Goal: Obtain resource: Download file/media

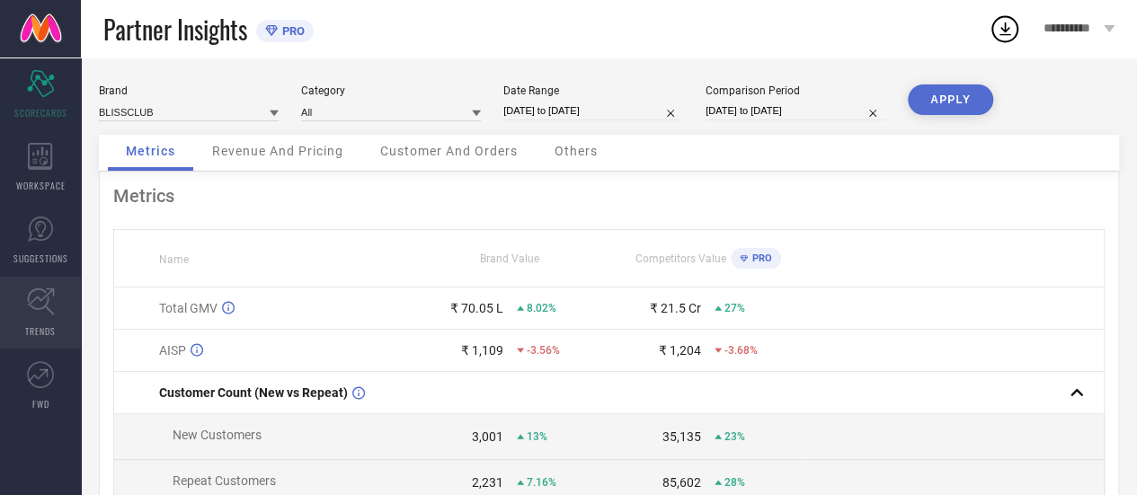
click at [48, 299] on icon at bounding box center [40, 302] width 27 height 27
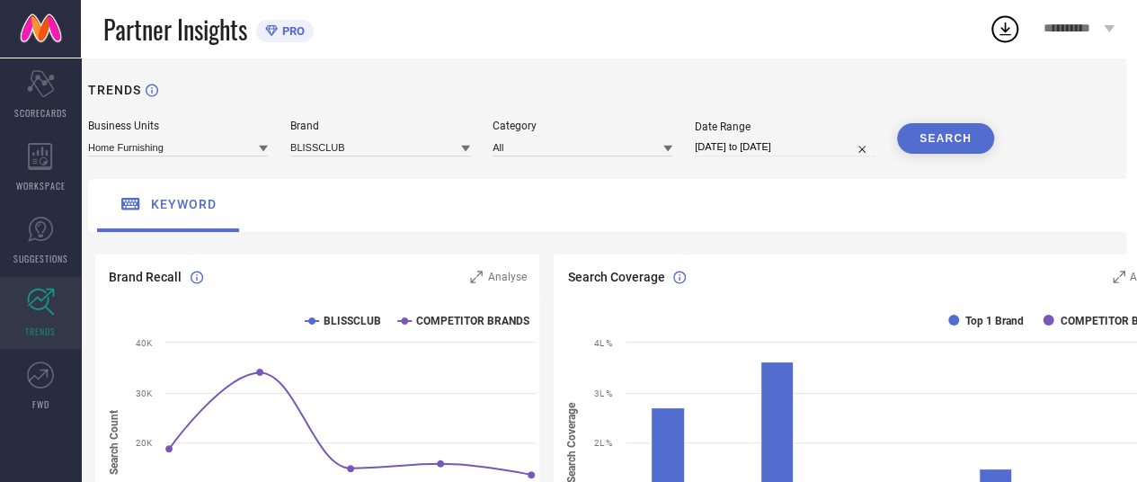
scroll to position [74, 11]
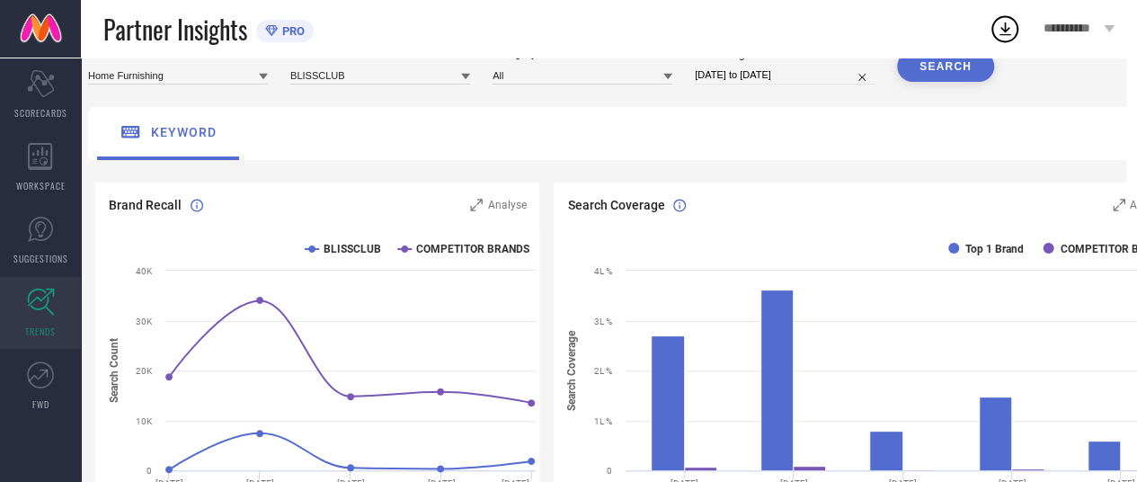
select select "7"
select select "2025"
select select "8"
select select "2025"
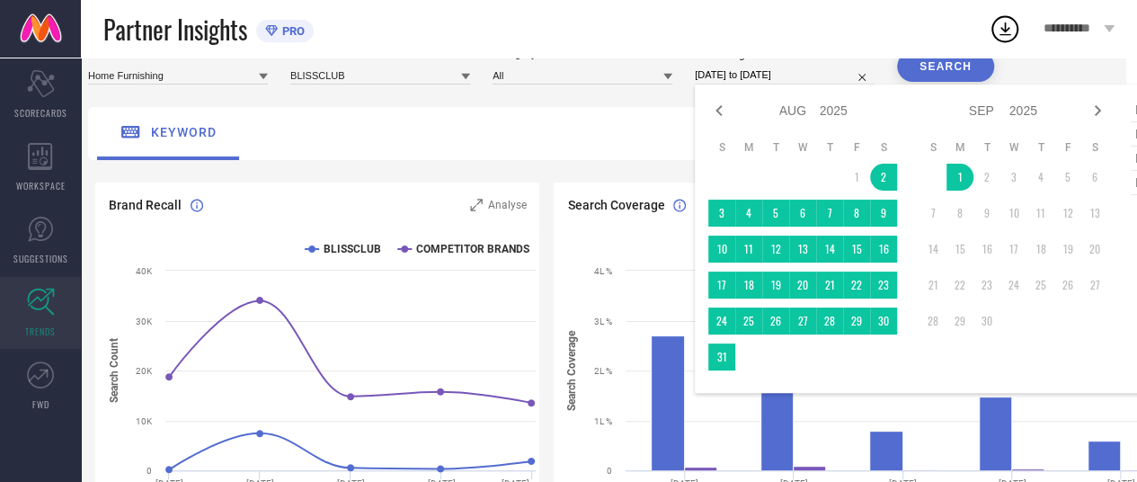
click at [743, 84] on input "[DATE] to [DATE]" at bounding box center [785, 75] width 180 height 19
click at [618, 124] on div "keyword" at bounding box center [638, 133] width 1101 height 53
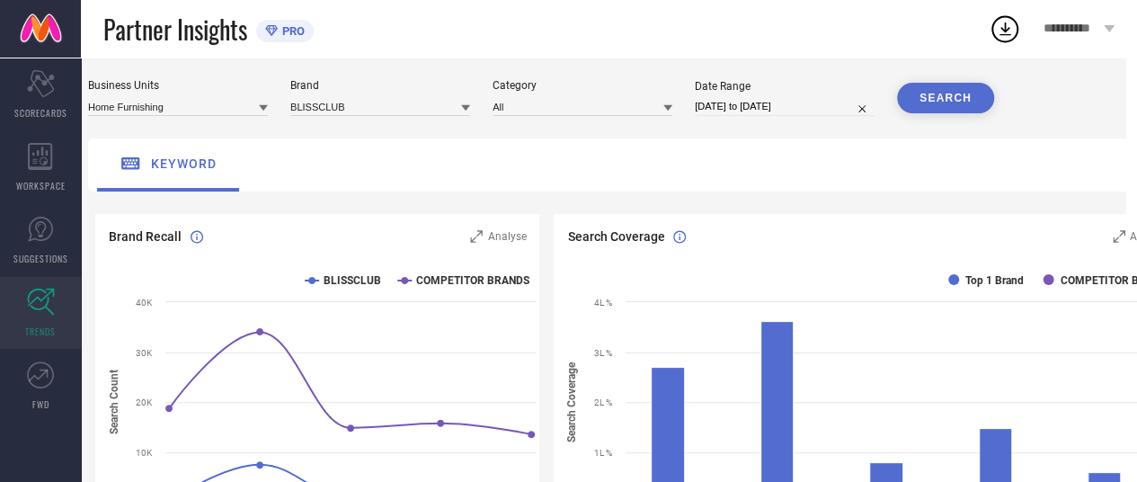
scroll to position [0, 11]
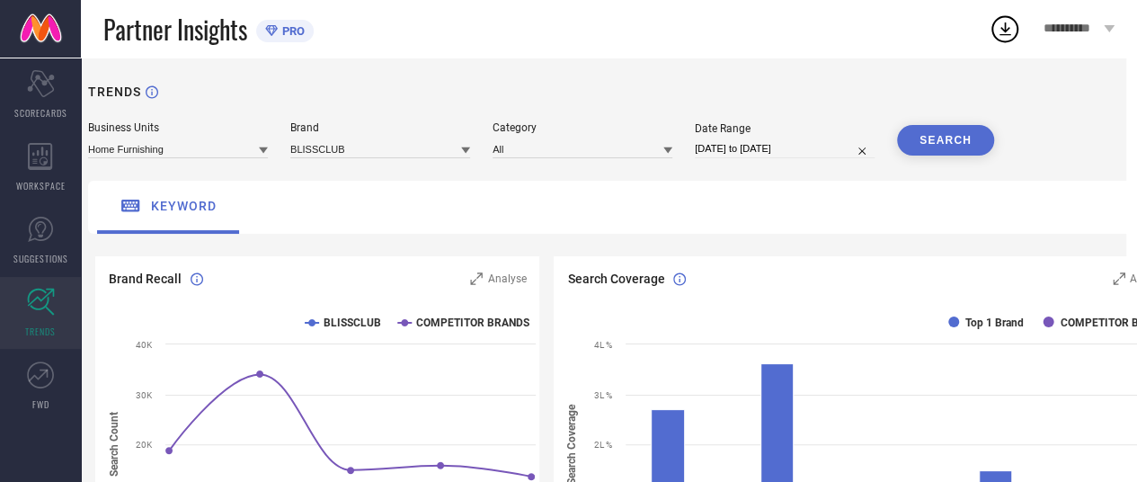
select select "7"
select select "2025"
select select "8"
select select "2025"
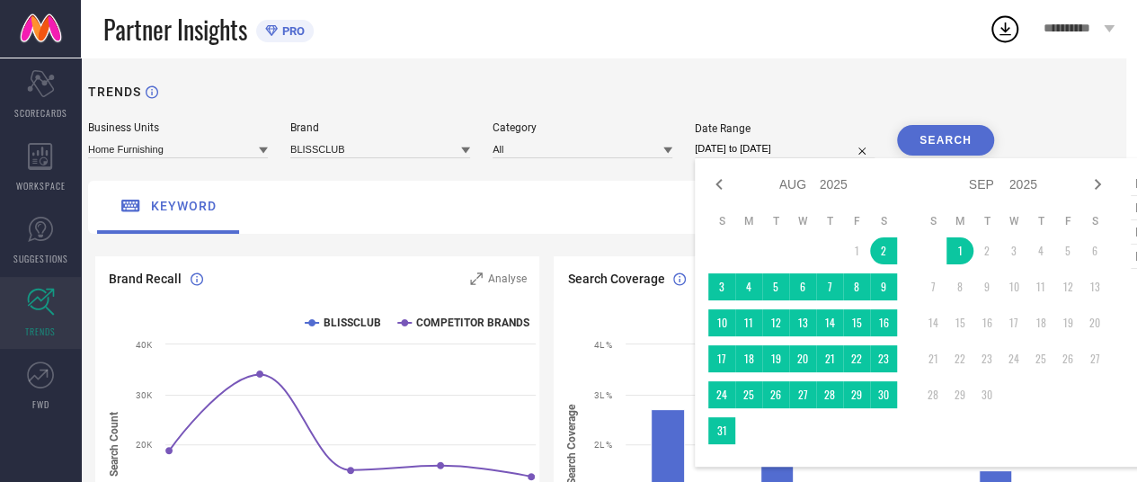
click at [724, 146] on input "[DATE] to [DATE]" at bounding box center [785, 148] width 180 height 19
click at [715, 184] on icon at bounding box center [719, 185] width 22 height 22
select select "6"
select select "2025"
select select "7"
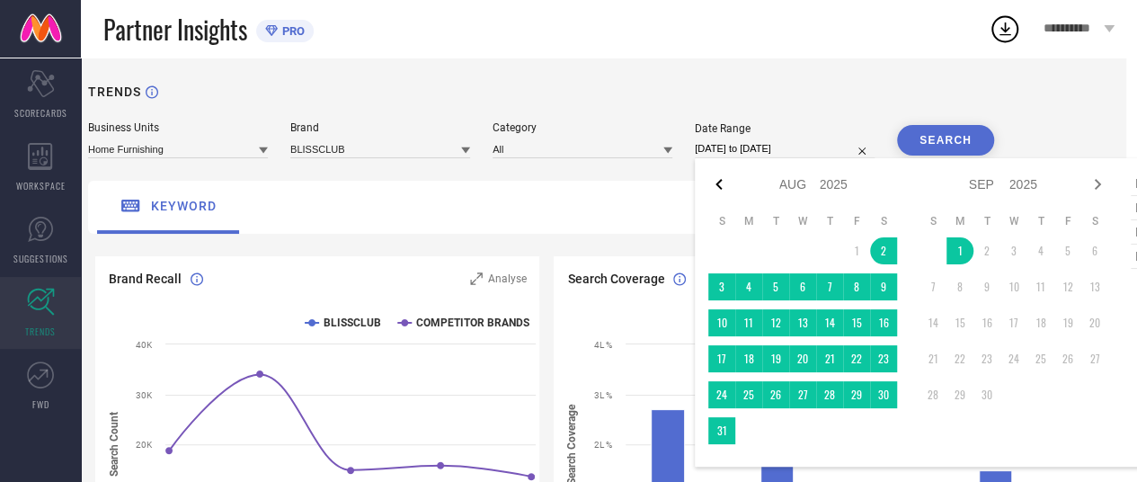
select select "2025"
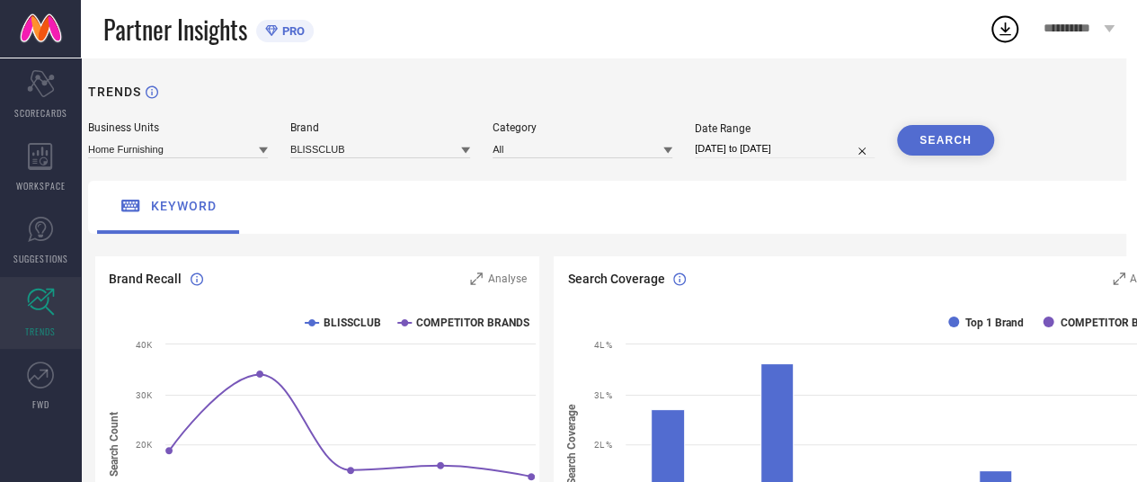
click at [593, 207] on div "keyword" at bounding box center [638, 207] width 1101 height 53
click at [59, 226] on link "SUGGESTIONS" at bounding box center [40, 240] width 81 height 72
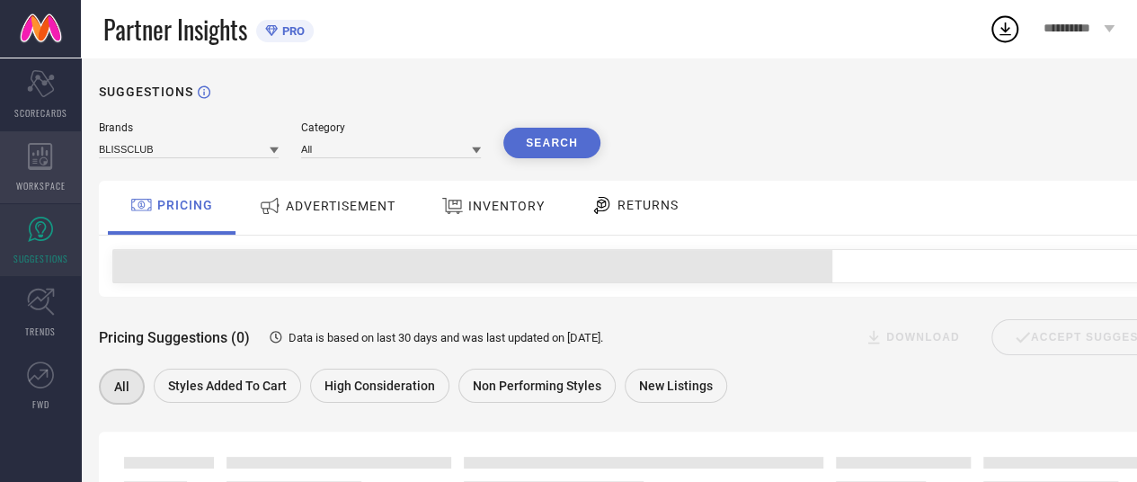
click at [34, 146] on icon at bounding box center [40, 156] width 25 height 27
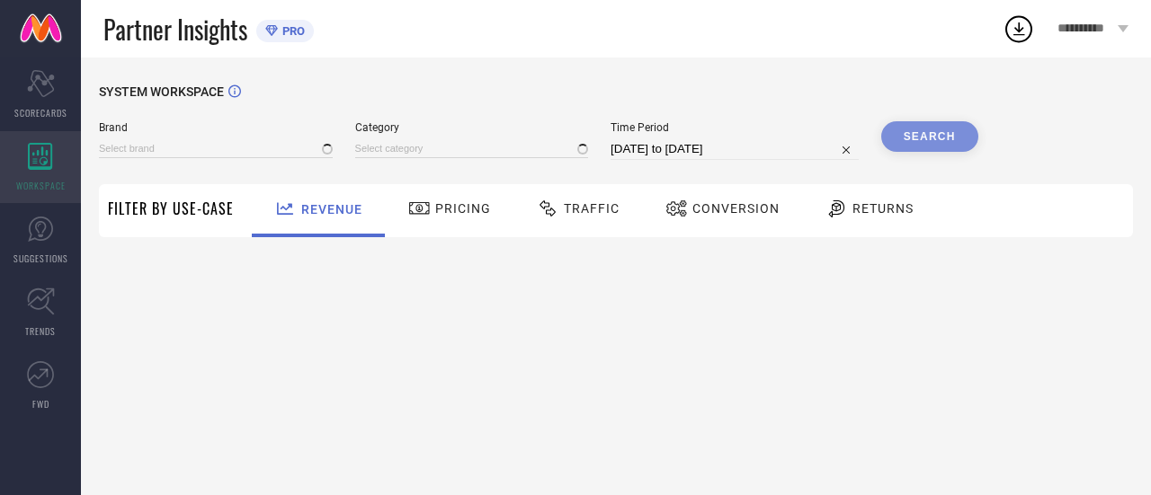
type input "BLISSCLUB"
type input "All"
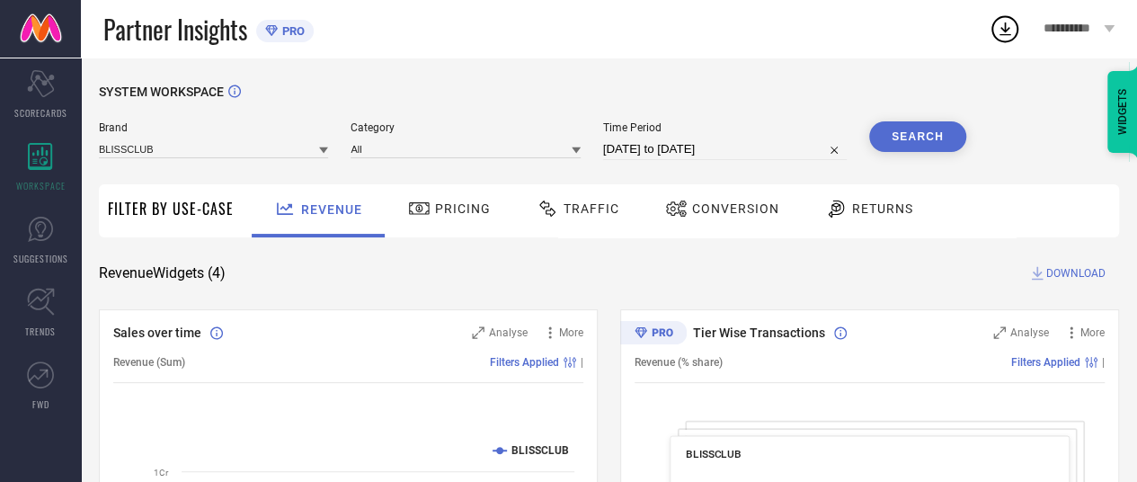
select select "7"
select select "2025"
select select "8"
select select "2025"
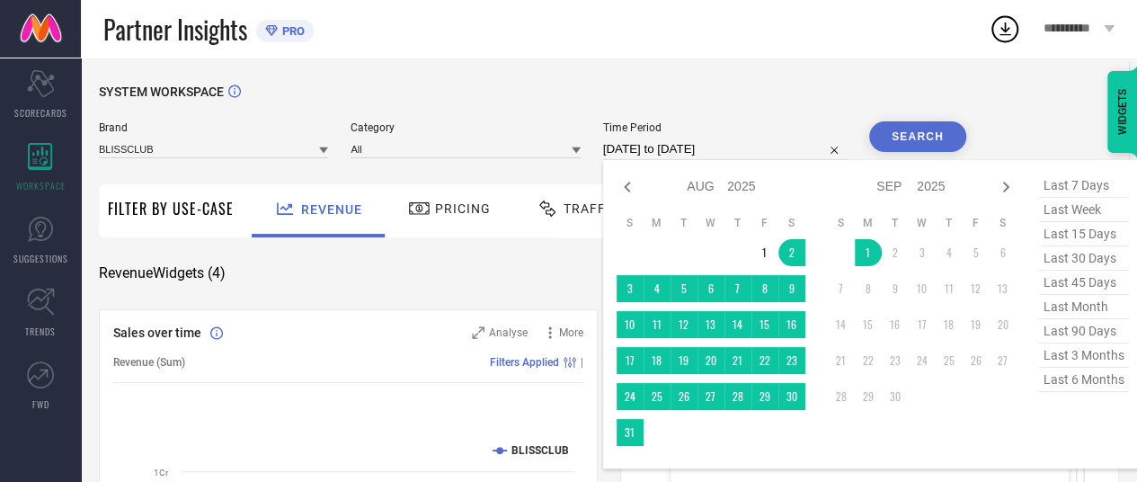
click at [685, 160] on div "[DATE] to [DATE] Jan Feb Mar Apr May Jun [DATE] Aug Sep Oct Nov [DATE] 2016 201…" at bounding box center [725, 149] width 244 height 22
click at [628, 187] on icon at bounding box center [627, 187] width 6 height 11
select select "6"
select select "2025"
select select "7"
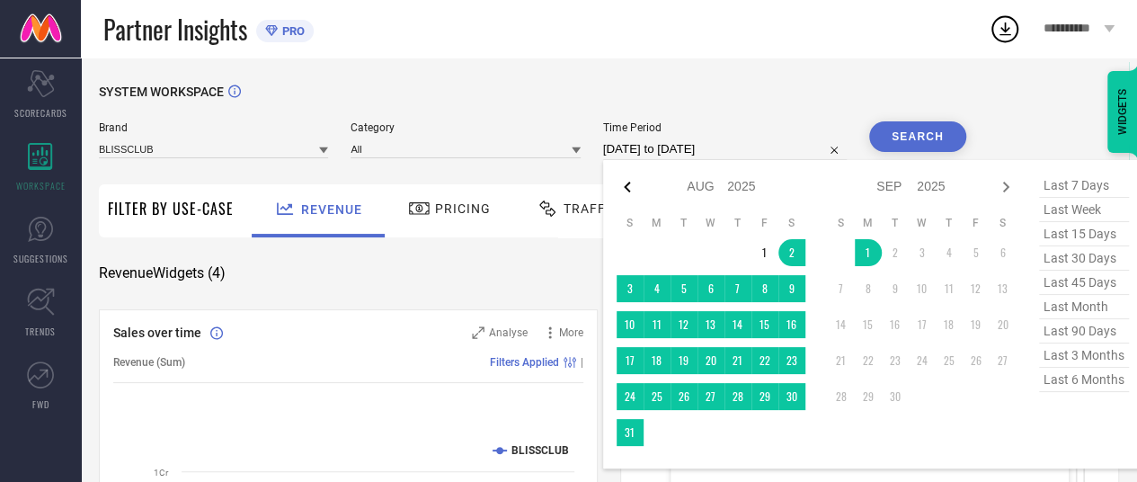
select select "2025"
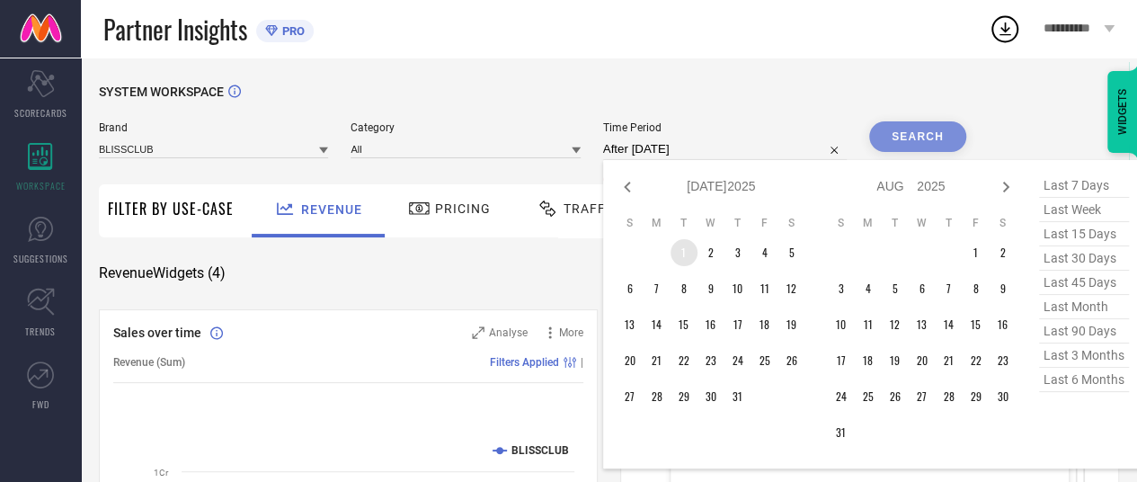
click at [682, 263] on td "1" at bounding box center [684, 252] width 27 height 27
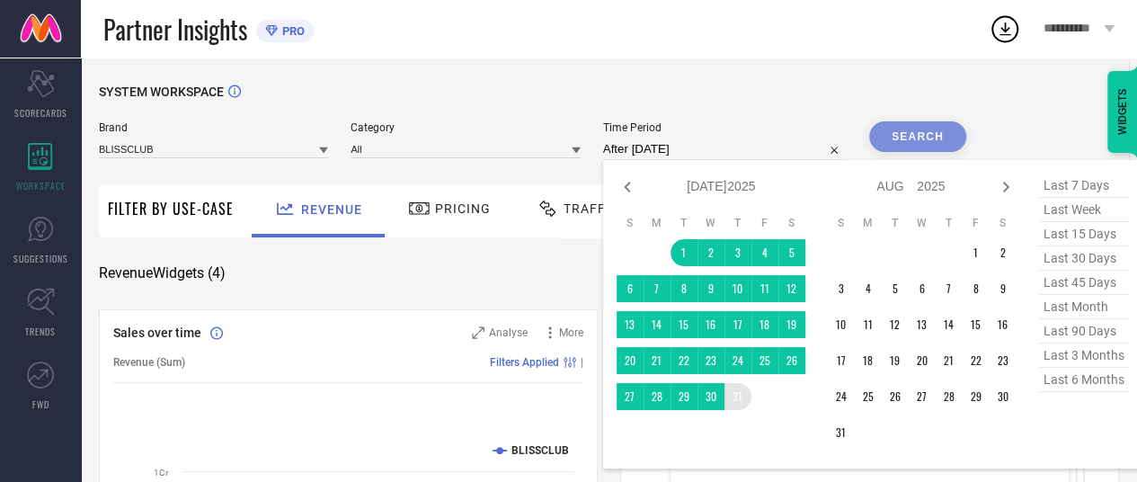
type input "[DATE] to [DATE]"
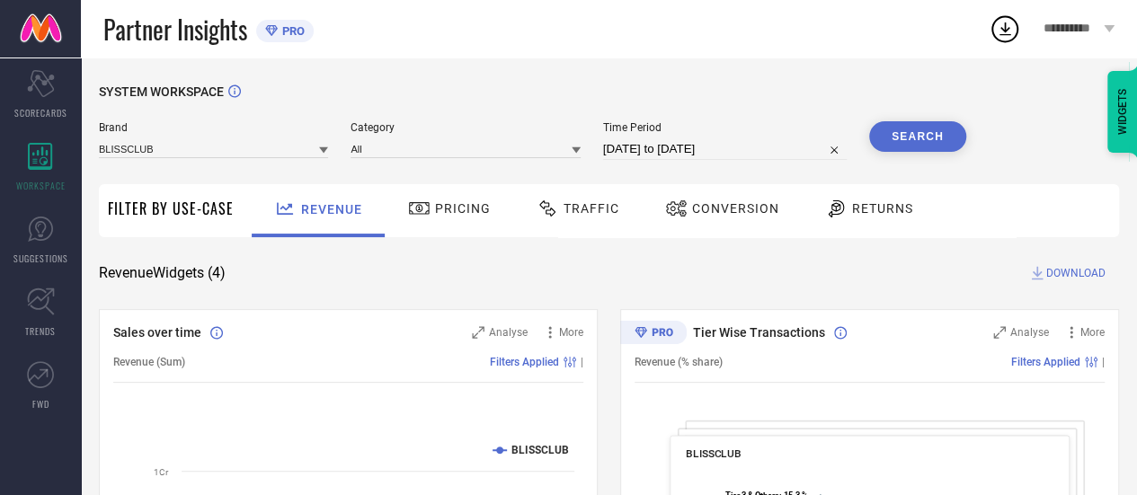
click at [930, 143] on button "Search" at bounding box center [917, 136] width 97 height 31
click at [576, 226] on div "Traffic" at bounding box center [578, 210] width 128 height 53
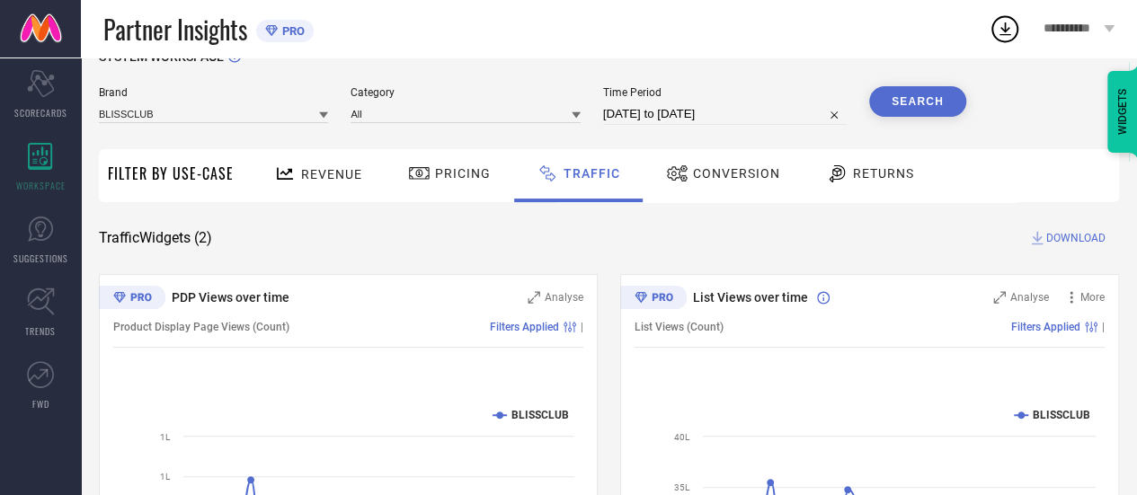
scroll to position [27, 0]
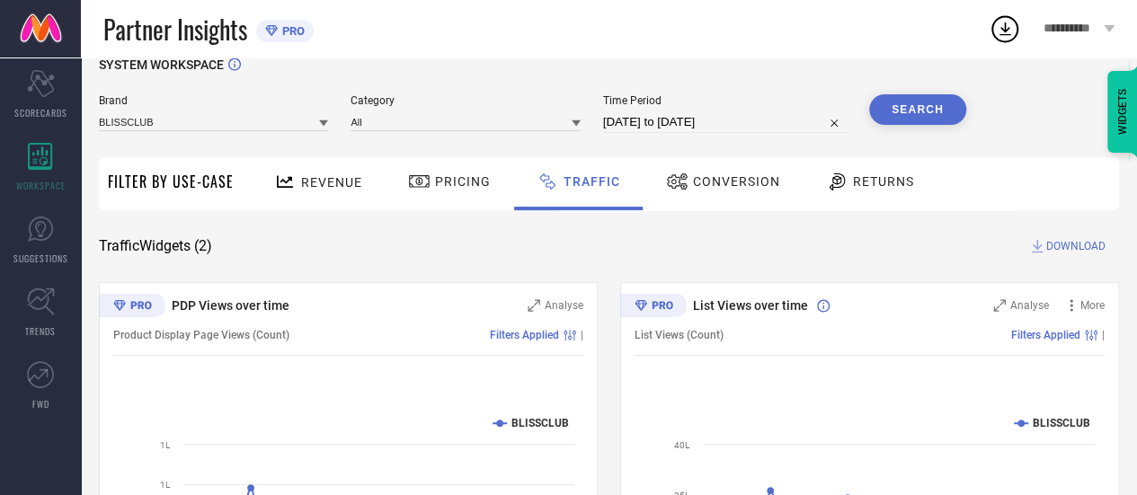
click at [1065, 250] on span "DOWNLOAD" at bounding box center [1076, 246] width 59 height 18
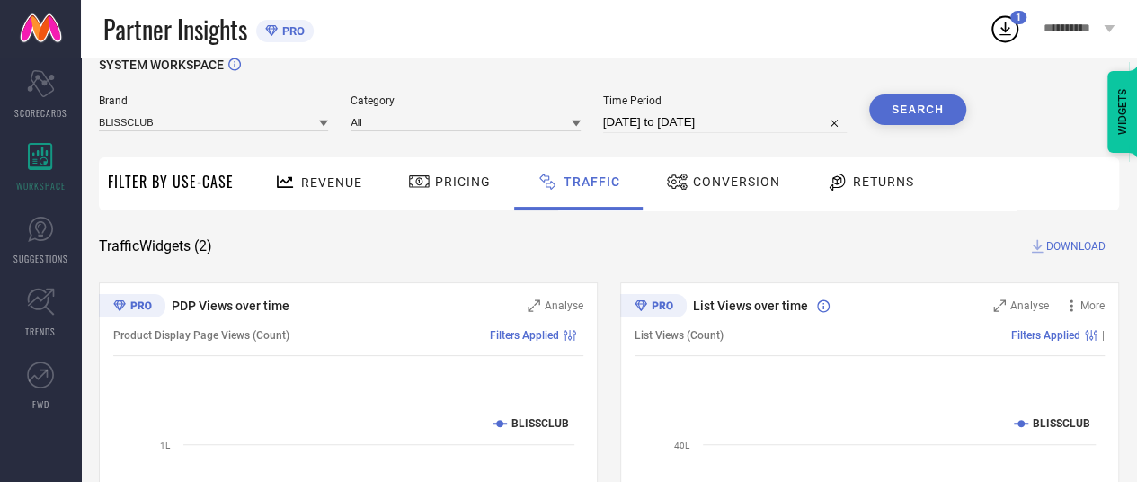
click at [702, 121] on input "[DATE] to [DATE]" at bounding box center [725, 122] width 244 height 22
select select "6"
select select "2025"
select select "7"
select select "2025"
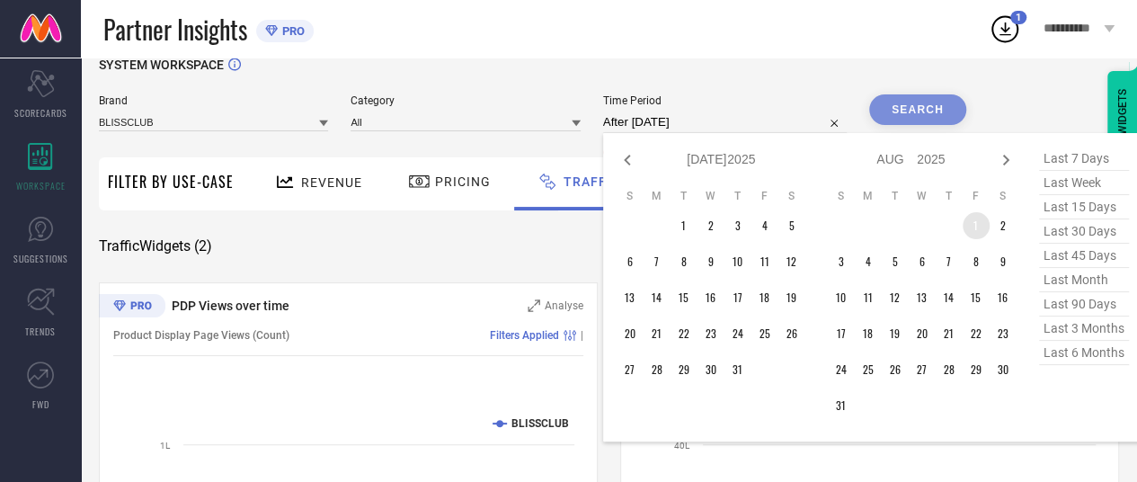
click at [989, 230] on td "1" at bounding box center [976, 225] width 27 height 27
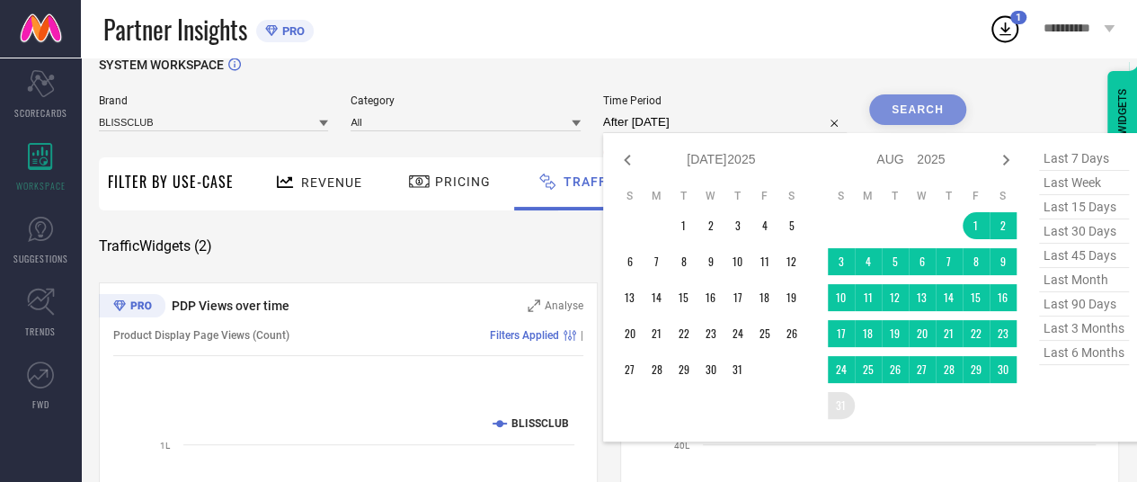
type input "[DATE] to [DATE]"
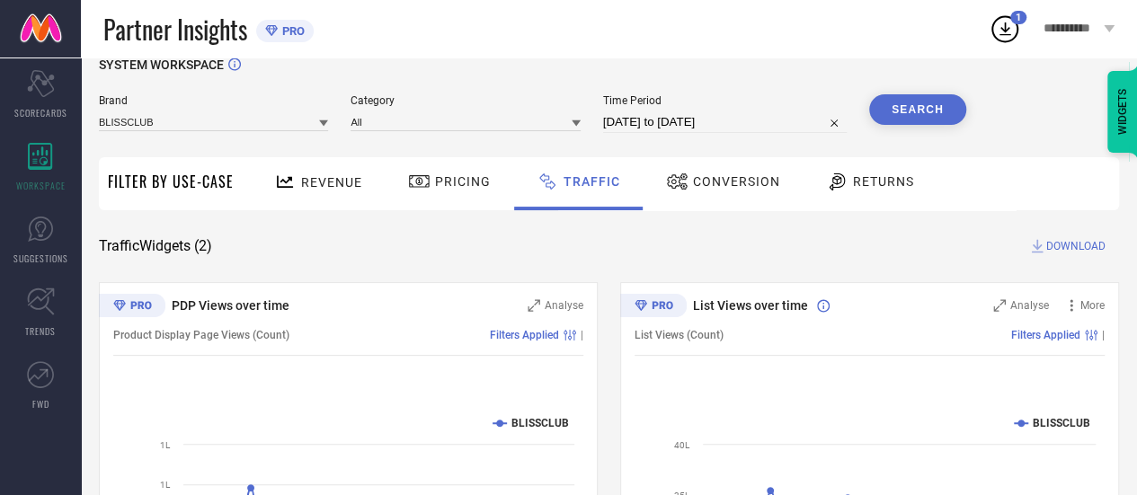
click at [938, 107] on button "Search" at bounding box center [917, 109] width 97 height 31
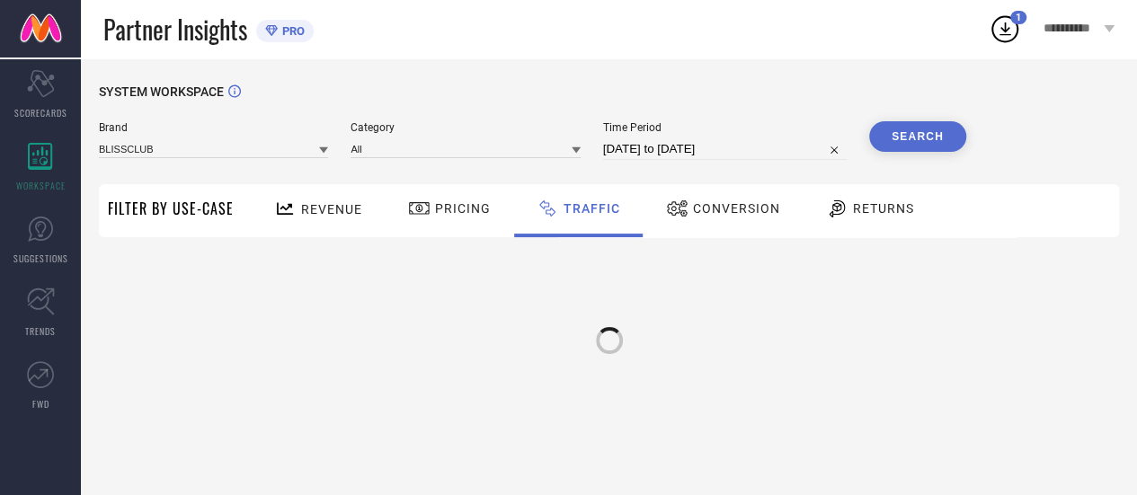
scroll to position [0, 0]
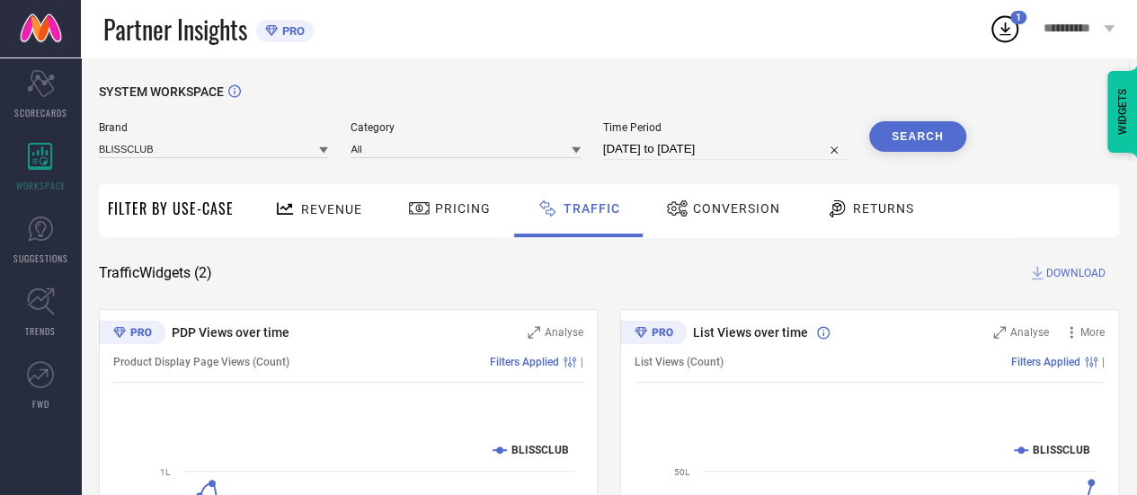
click at [1062, 271] on span "DOWNLOAD" at bounding box center [1076, 273] width 59 height 18
